Goal: Information Seeking & Learning: Learn about a topic

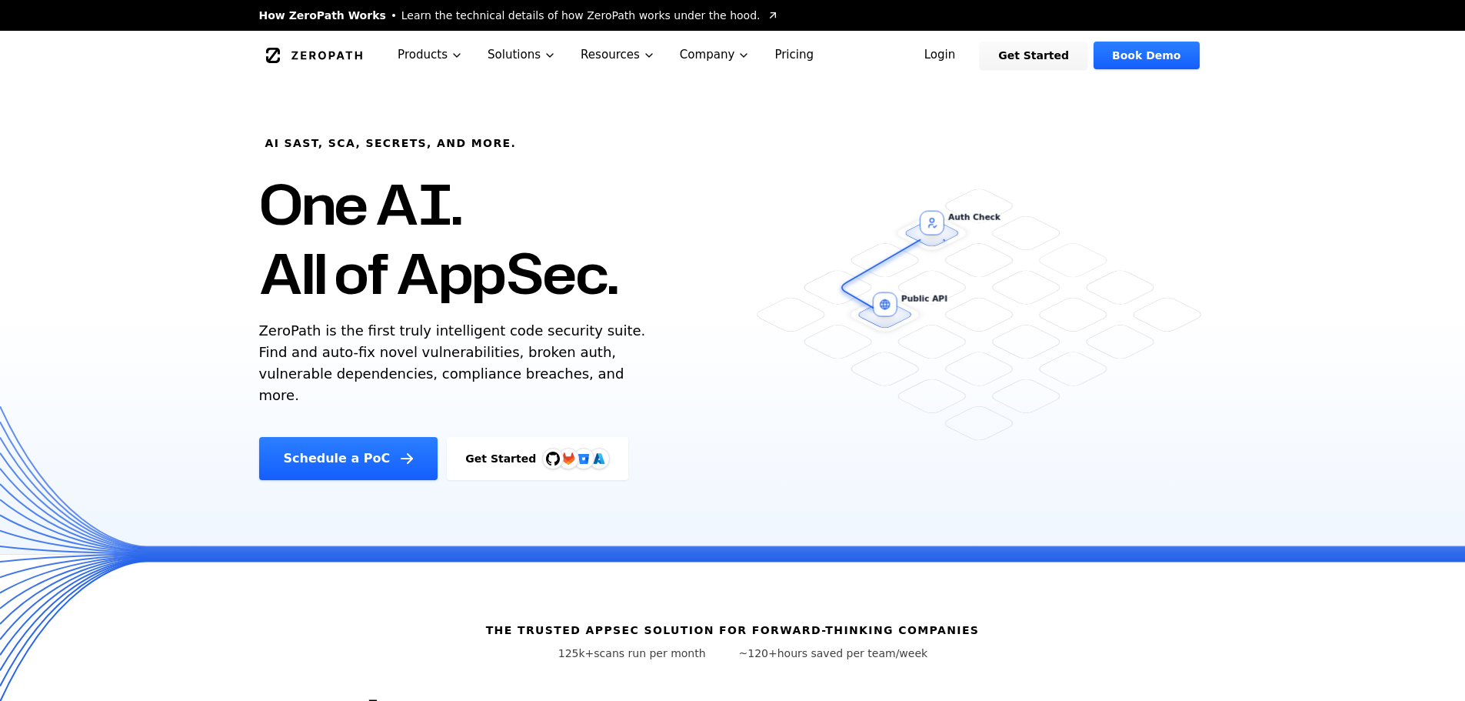
scroll to position [77, 0]
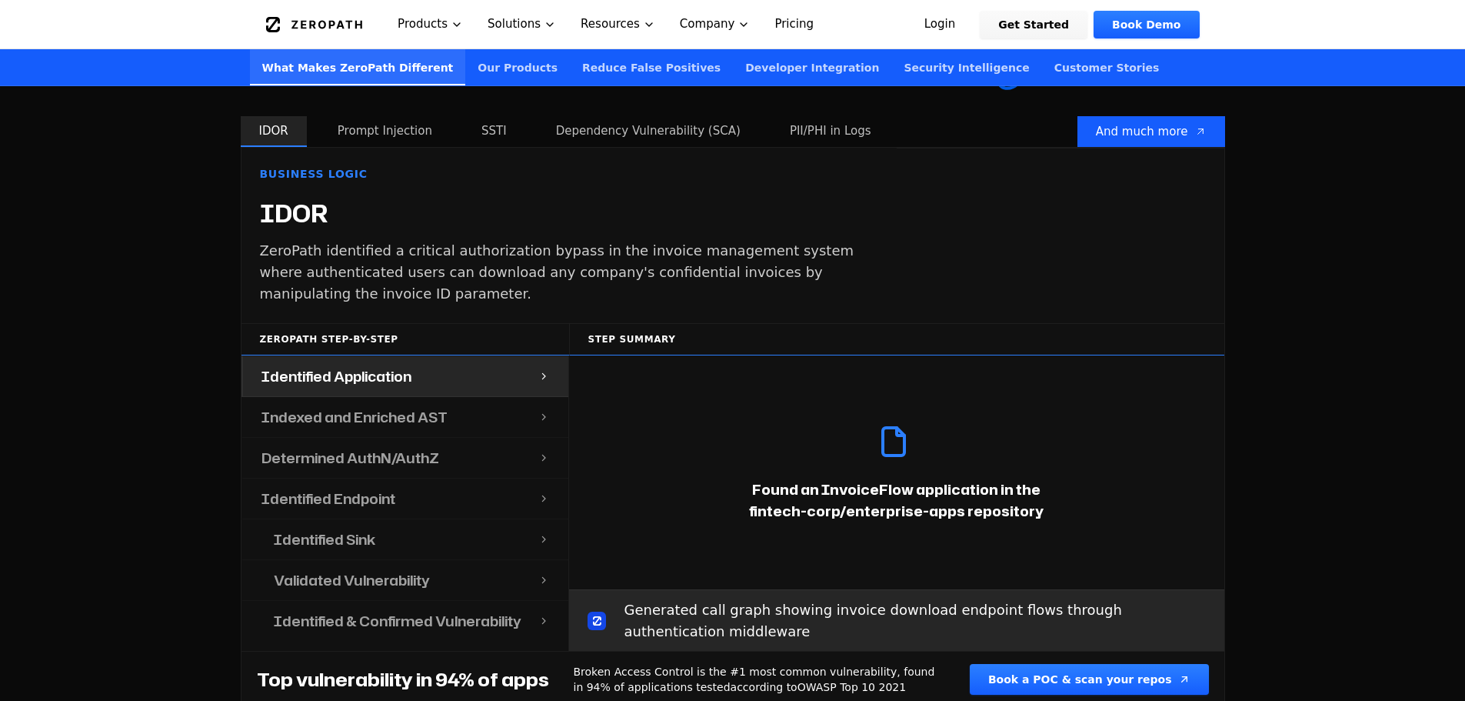
scroll to position [1307, 0]
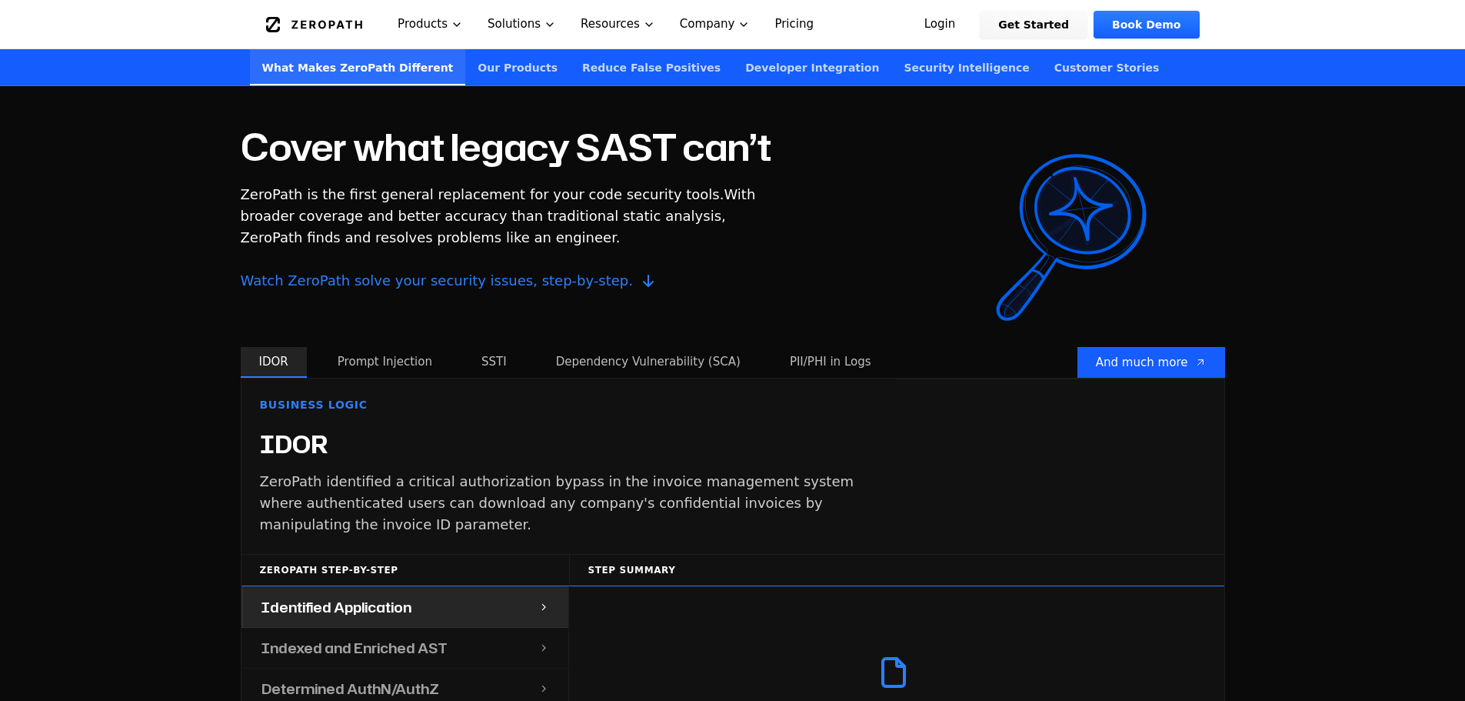
drag, startPoint x: 402, startPoint y: 178, endPoint x: 582, endPoint y: 181, distance: 180.0
click at [573, 186] on span "ZeroPath is the first general replacement for your code security tools." at bounding box center [483, 194] width 484 height 16
click at [582, 186] on span "ZeroPath is the first general replacement for your code security tools." at bounding box center [483, 194] width 484 height 16
click at [560, 192] on p "ZeroPath is the first general replacement for your code security tools. With br…" at bounding box center [499, 238] width 517 height 108
